Goal: Information Seeking & Learning: Check status

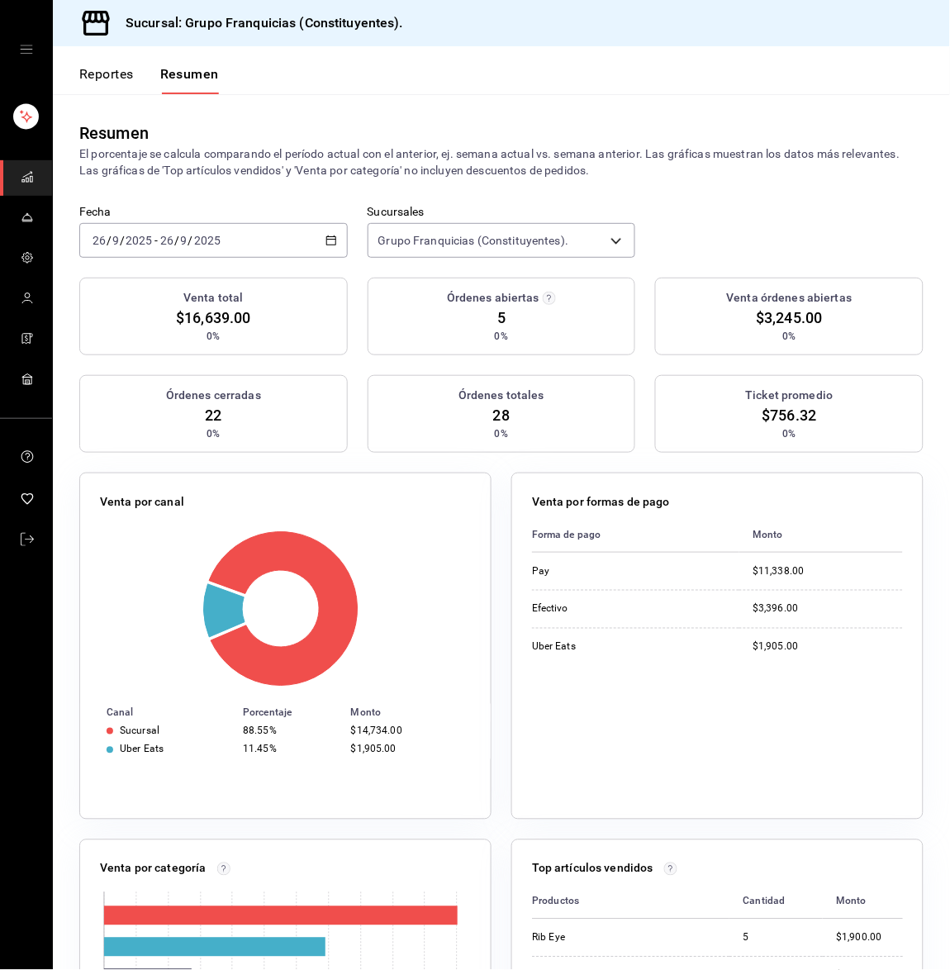
click at [216, 245] on input "2025" at bounding box center [207, 240] width 28 height 13
click at [173, 282] on span "Hoy" at bounding box center [157, 290] width 128 height 17
click at [115, 67] on button "Reportes" at bounding box center [106, 80] width 55 height 28
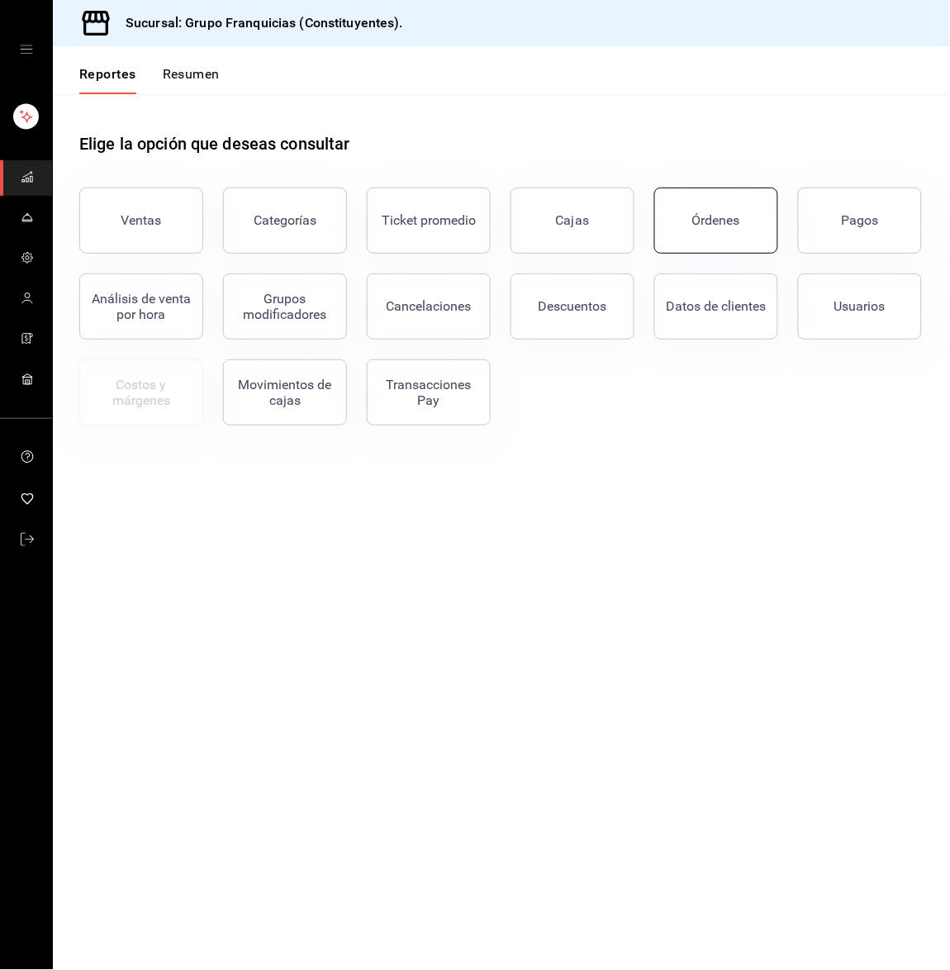
click at [678, 236] on button "Órdenes" at bounding box center [717, 221] width 124 height 66
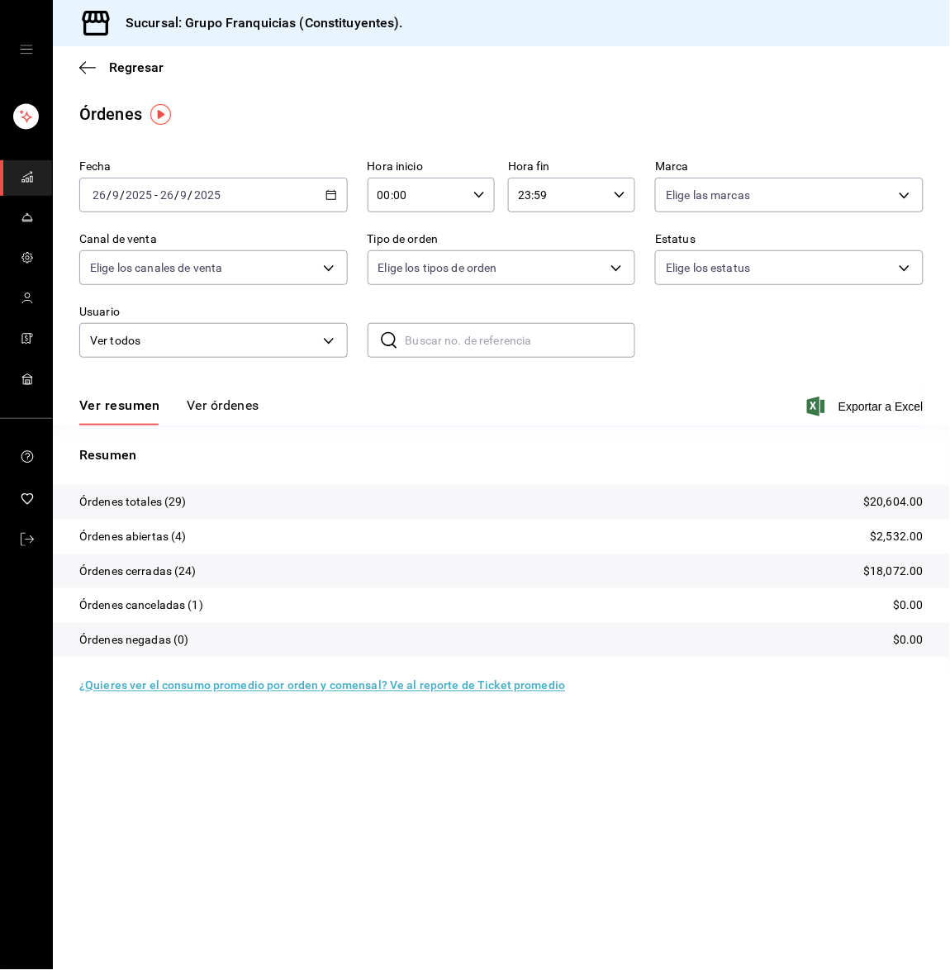
click at [246, 389] on div "Ver resumen Ver órdenes Exportar a Excel" at bounding box center [501, 402] width 845 height 48
click at [236, 400] on button "Ver órdenes" at bounding box center [223, 412] width 73 height 28
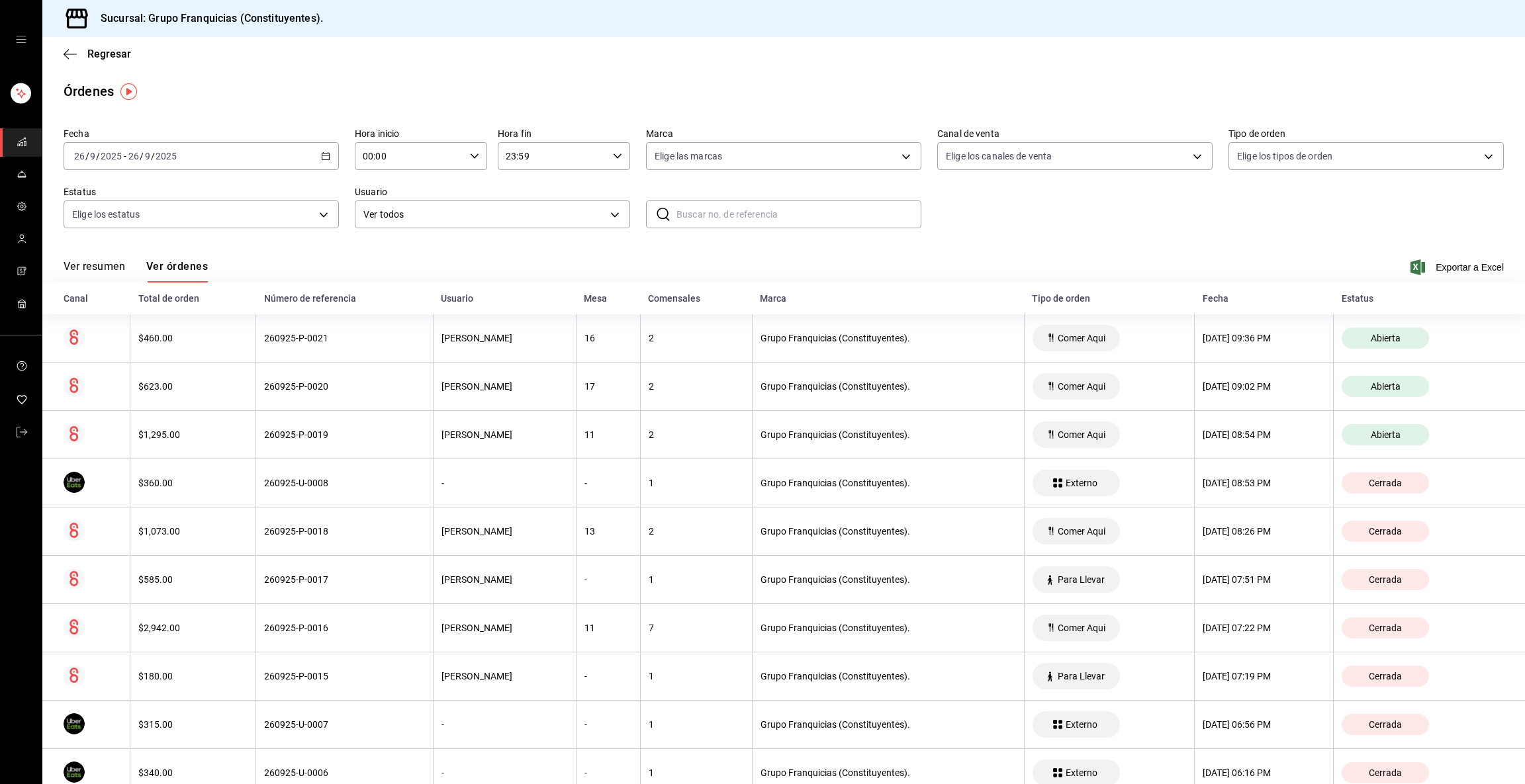
click at [90, 159] on input "9" at bounding box center [93, 155] width 6 height 10
click at [106, 191] on span "Hoy" at bounding box center [126, 195] width 103 height 14
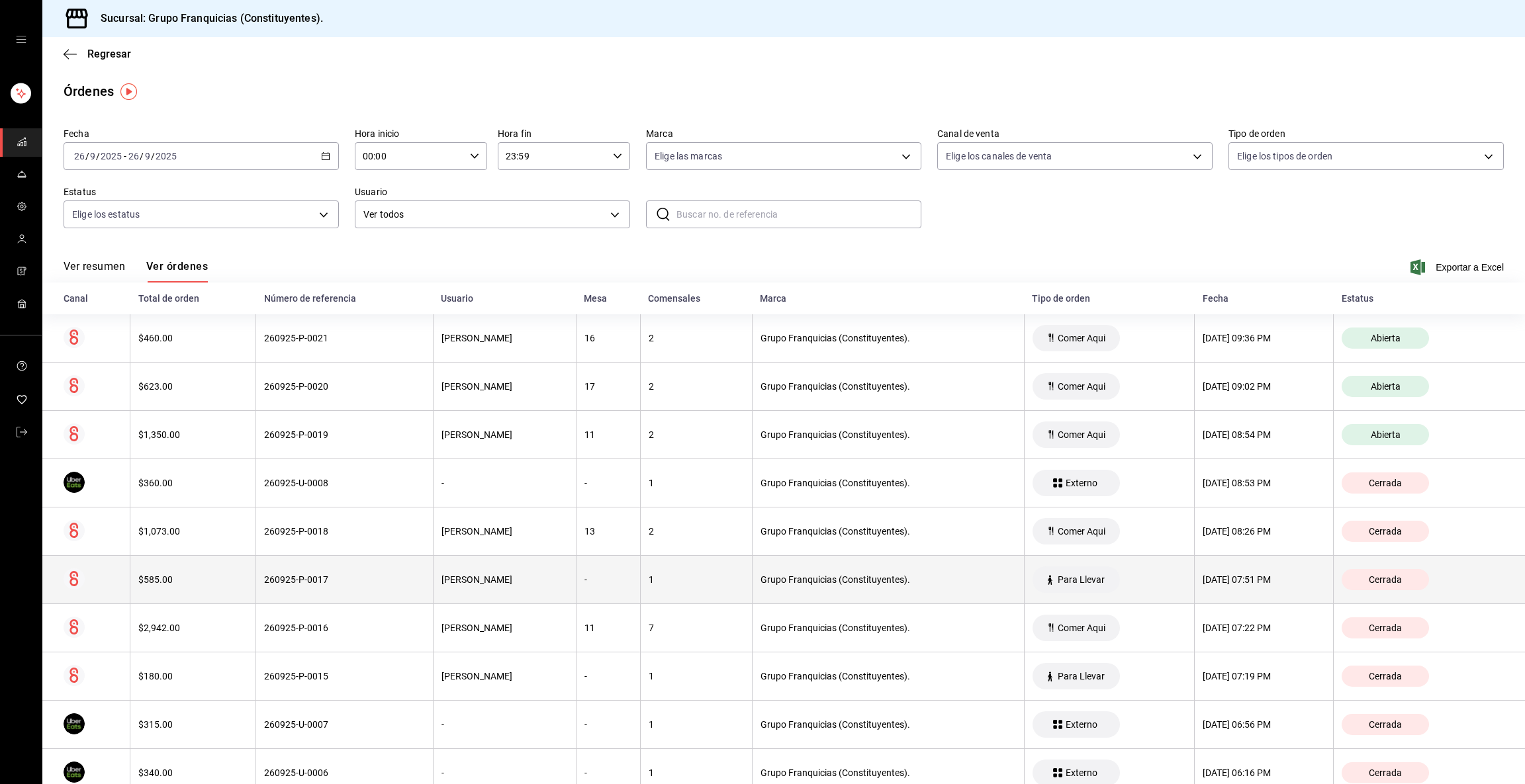
click at [761, 573] on div "Para Llevar" at bounding box center [1076, 579] width 87 height 26
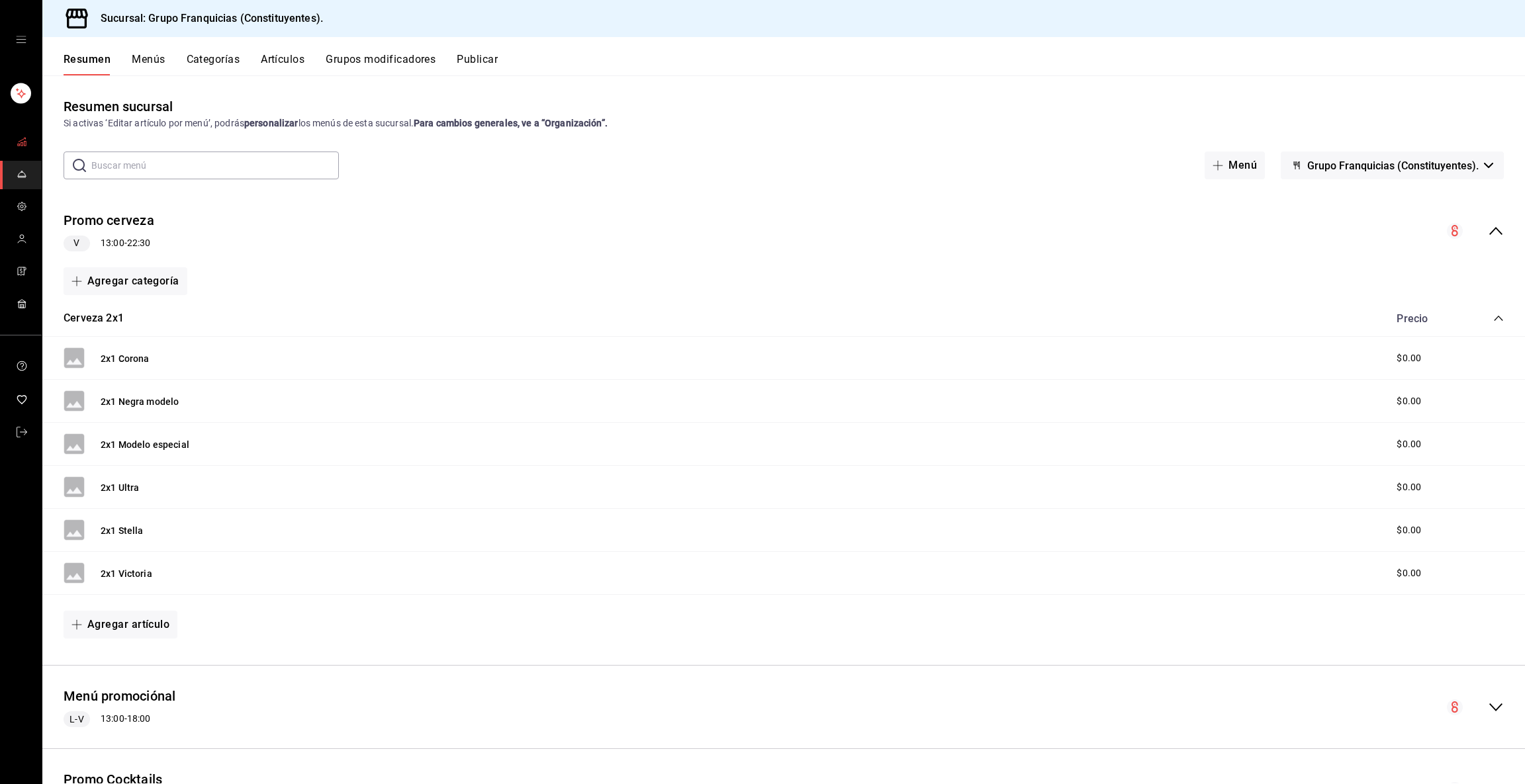
click at [17, 146] on icon "mailbox folders" at bounding box center [22, 141] width 10 height 10
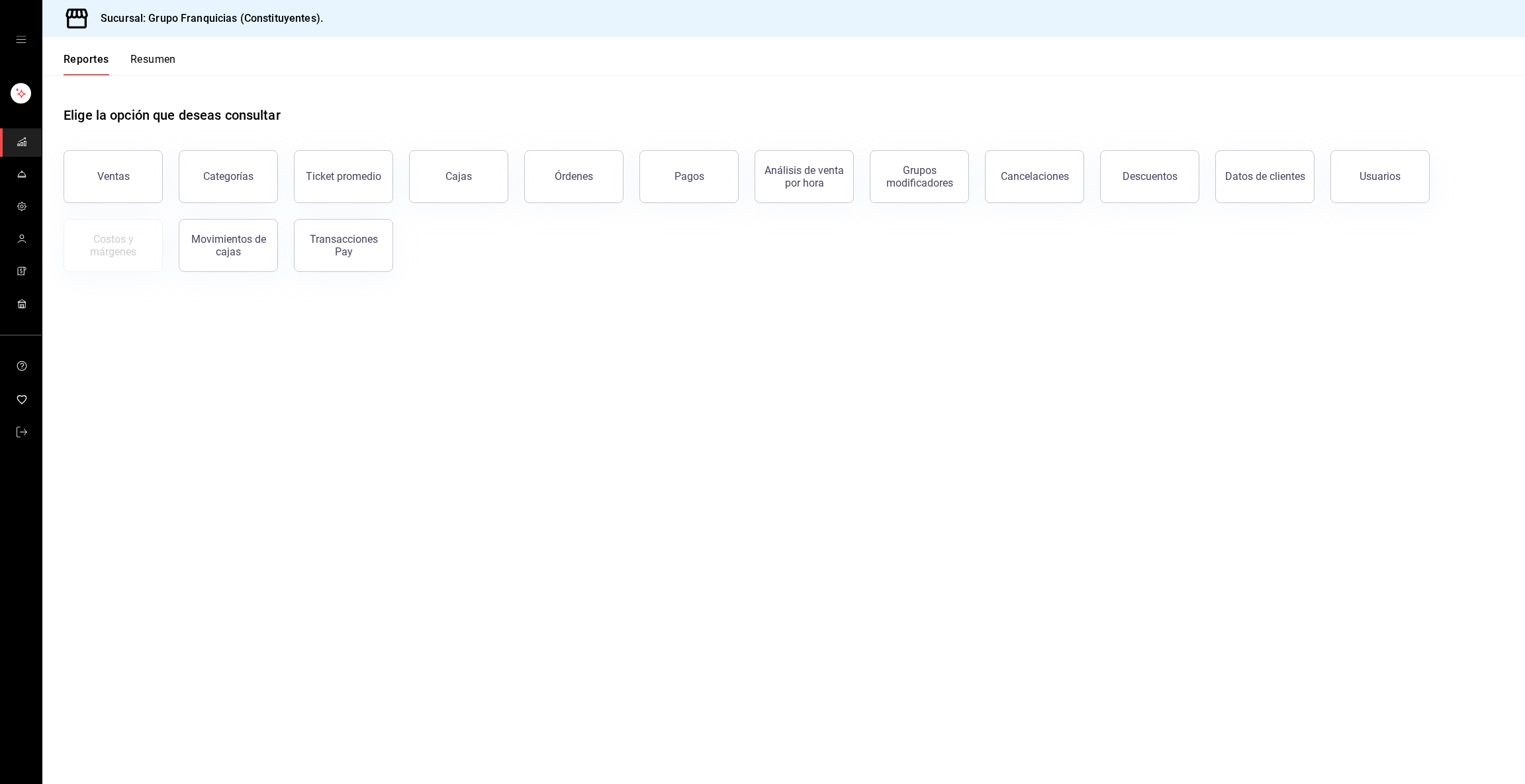
click at [136, 70] on button "Resumen" at bounding box center [153, 64] width 46 height 22
